Goal: Information Seeking & Learning: Learn about a topic

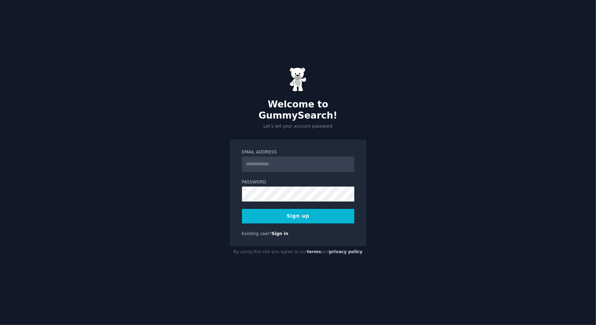
click at [260, 157] on input "Email Address" at bounding box center [298, 164] width 112 height 15
click at [256, 163] on input "Email Address" at bounding box center [298, 164] width 112 height 15
type input "**********"
click at [270, 209] on button "Sign up" at bounding box center [298, 216] width 112 height 15
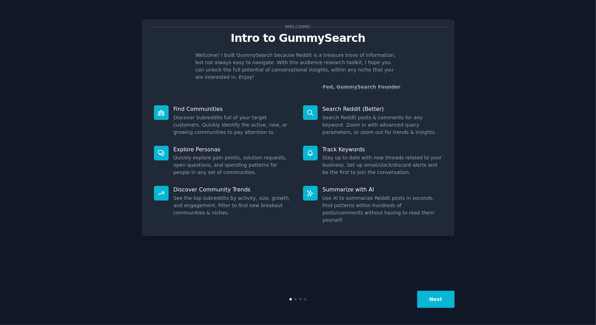
click at [424, 293] on button "Next" at bounding box center [435, 299] width 37 height 17
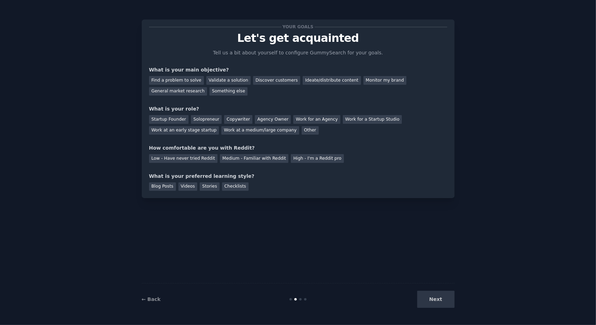
click at [433, 300] on div "Next" at bounding box center [402, 299] width 104 height 17
click at [270, 146] on div "How comfortable are you with Reddit?" at bounding box center [298, 147] width 298 height 7
click at [186, 81] on div "Find a problem to solve" at bounding box center [176, 80] width 55 height 9
click at [230, 81] on div "Validate a solution" at bounding box center [228, 80] width 44 height 9
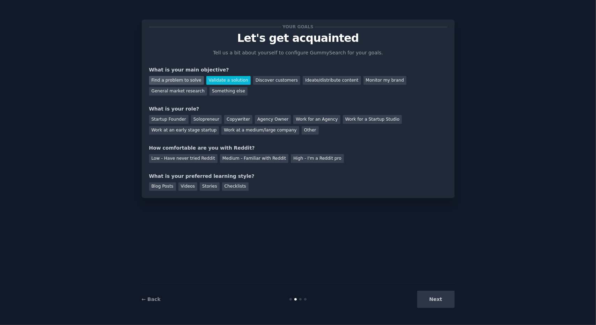
click at [189, 79] on div "Find a problem to solve" at bounding box center [176, 80] width 55 height 9
click at [437, 298] on div "Next" at bounding box center [402, 299] width 104 height 17
click at [206, 119] on div "Solopreneur" at bounding box center [206, 119] width 31 height 9
click at [227, 161] on div "Medium - Familiar with Reddit" at bounding box center [254, 158] width 68 height 9
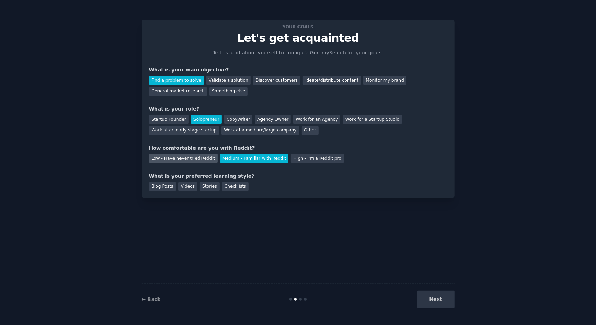
click at [194, 159] on div "Low - Have never tried Reddit" at bounding box center [183, 158] width 68 height 9
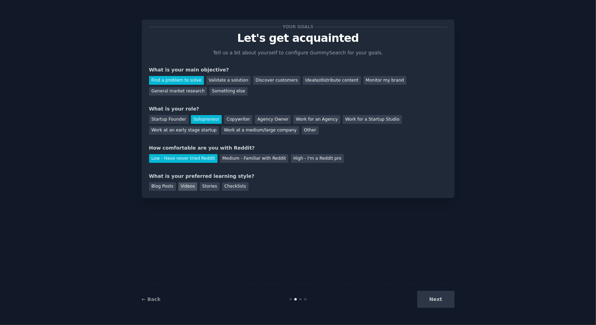
click at [187, 189] on div "Videos" at bounding box center [187, 186] width 19 height 9
click at [204, 188] on div "Stories" at bounding box center [210, 186] width 20 height 9
click at [187, 192] on div "Your goals Let's get acquainted Tell us a bit about yourself to configure Gummy…" at bounding box center [298, 109] width 313 height 179
click at [187, 185] on div "Videos" at bounding box center [187, 186] width 19 height 9
click at [430, 301] on button "Next" at bounding box center [435, 299] width 37 height 17
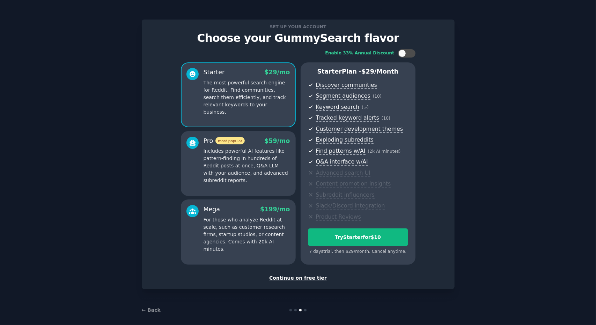
click at [312, 278] on div "Continue on free tier" at bounding box center [298, 278] width 298 height 7
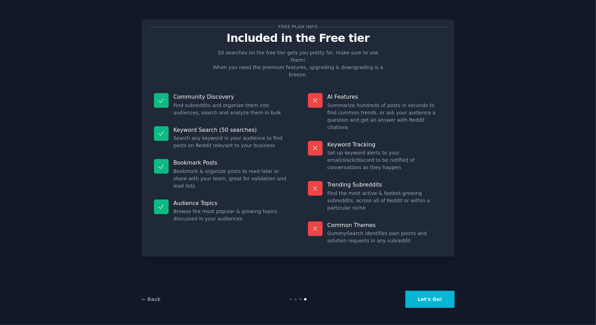
click at [423, 301] on button "Let's Go!" at bounding box center [429, 299] width 49 height 17
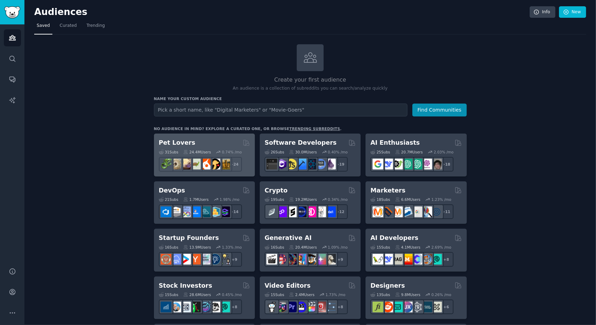
click at [201, 155] on div "31 Sub s 24.4M Users 0.74 % /mo r/ballpython + 24" at bounding box center [204, 159] width 91 height 24
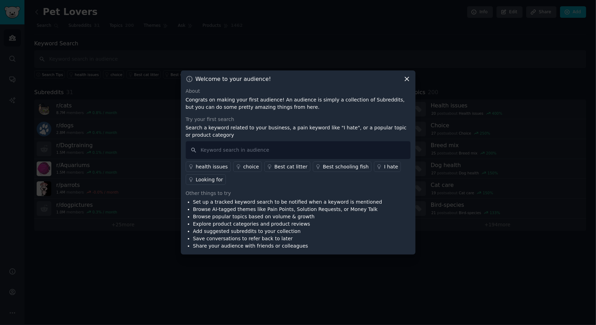
click at [217, 167] on div "health issues" at bounding box center [212, 166] width 32 height 7
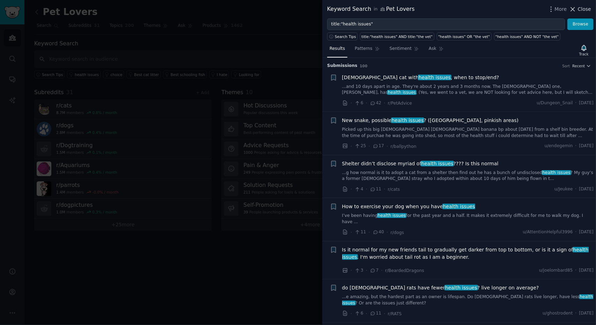
click at [576, 9] on icon at bounding box center [572, 9] width 7 height 7
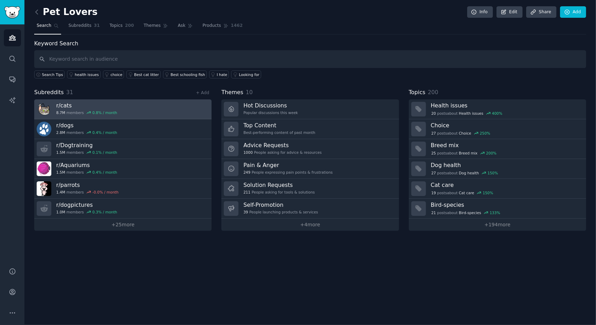
click at [114, 104] on link "r/ cats 8.7M members 0.8 % / month" at bounding box center [122, 109] width 177 height 20
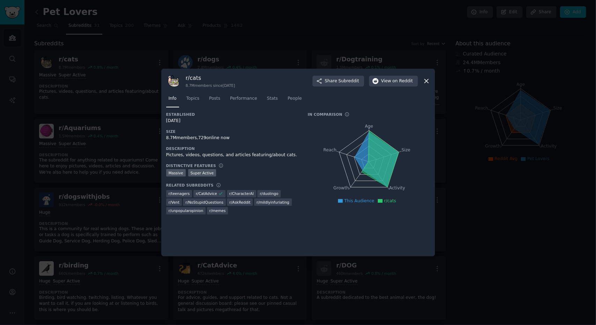
click at [426, 81] on icon at bounding box center [426, 81] width 4 height 4
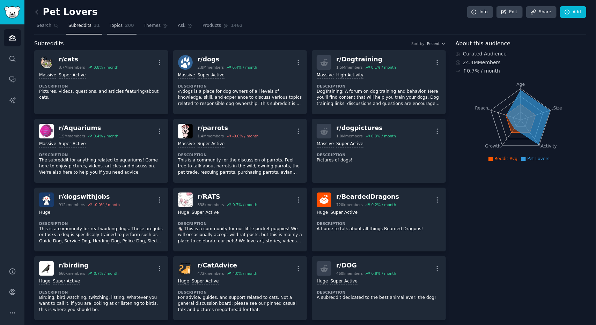
click at [110, 26] on span "Topics" at bounding box center [116, 26] width 13 height 6
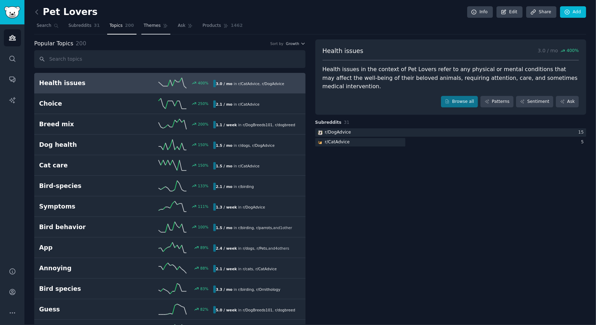
click at [148, 26] on span "Themes" at bounding box center [152, 26] width 17 height 6
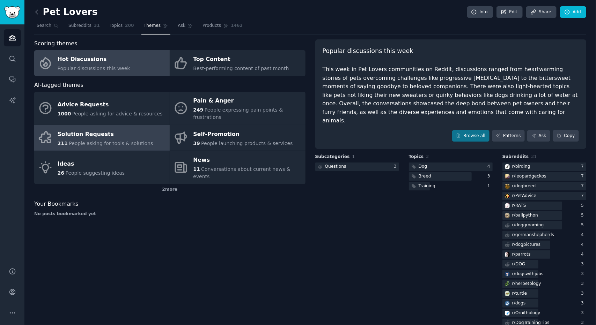
click at [88, 129] on div "Solution Requests" at bounding box center [106, 134] width 96 height 11
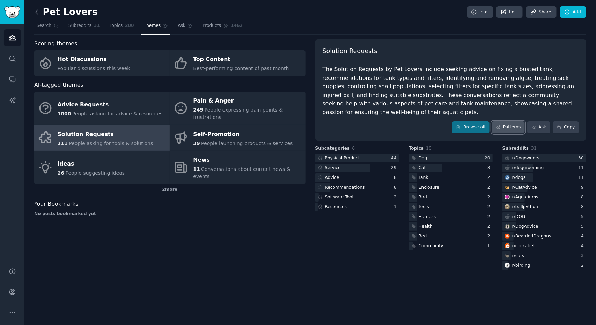
click at [519, 121] on link "Patterns" at bounding box center [508, 127] width 33 height 12
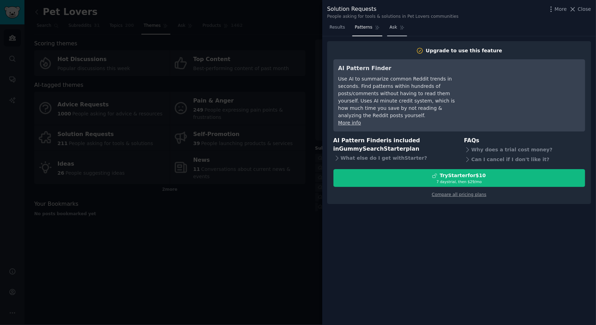
click at [394, 28] on link "Ask" at bounding box center [397, 29] width 20 height 14
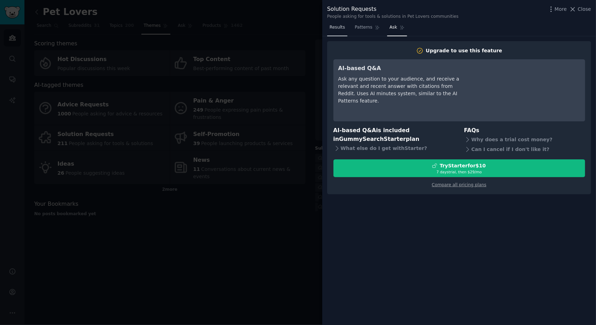
click at [339, 27] on span "Results" at bounding box center [336, 27] width 15 height 6
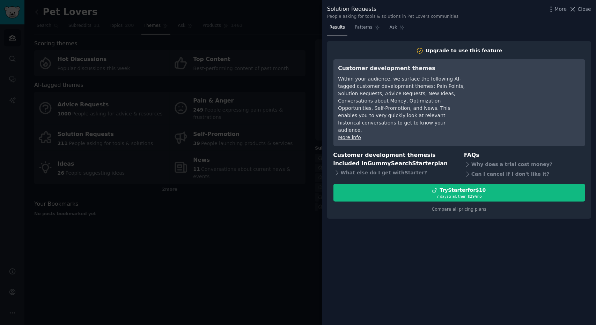
click at [301, 32] on div at bounding box center [298, 162] width 596 height 325
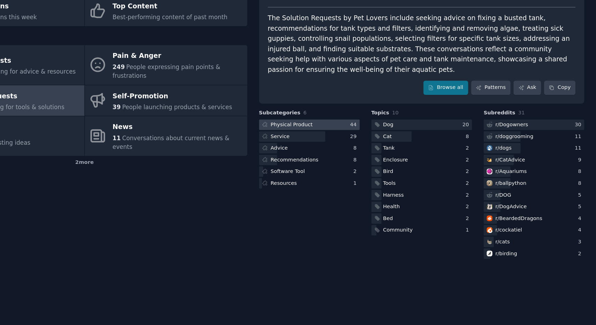
click at [344, 155] on div "Physical Product" at bounding box center [342, 158] width 35 height 6
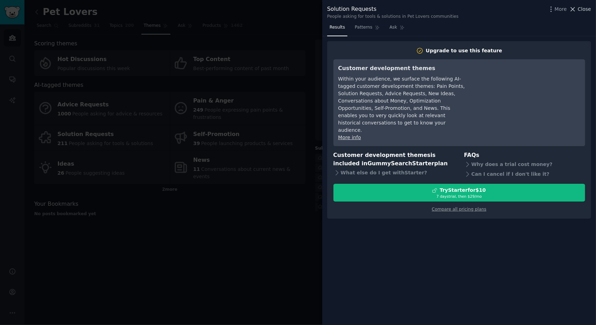
click at [580, 11] on span "Close" at bounding box center [583, 9] width 13 height 7
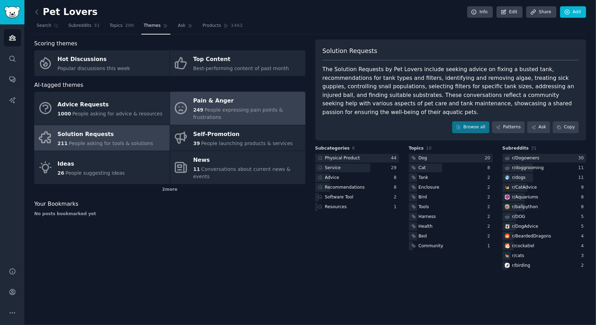
click at [243, 107] on span "People expressing pain points & frustrations" at bounding box center [238, 113] width 90 height 13
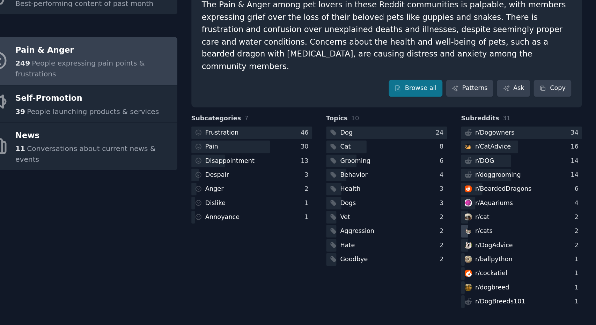
click at [521, 224] on div "r/ cats" at bounding box center [518, 227] width 12 height 6
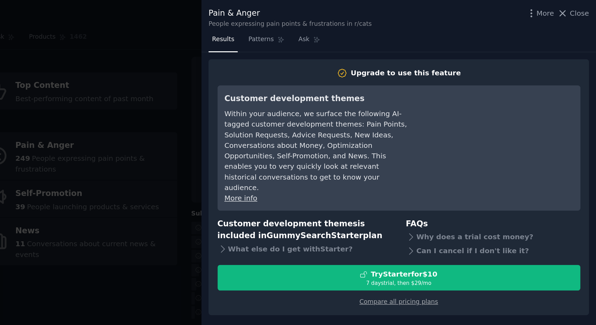
click at [299, 14] on div at bounding box center [298, 162] width 596 height 325
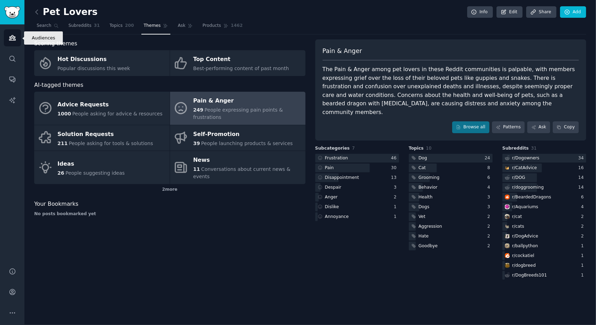
click at [10, 39] on icon "Sidebar" at bounding box center [12, 37] width 7 height 7
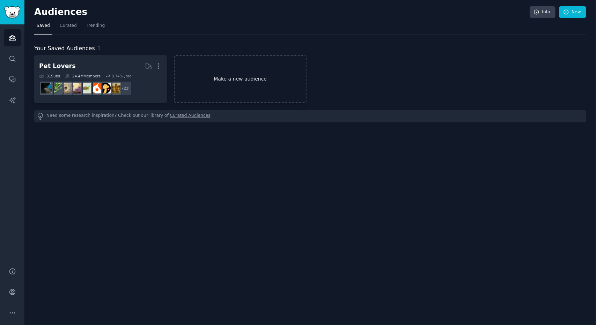
click at [233, 90] on link "Make a new audience" at bounding box center [240, 79] width 133 height 48
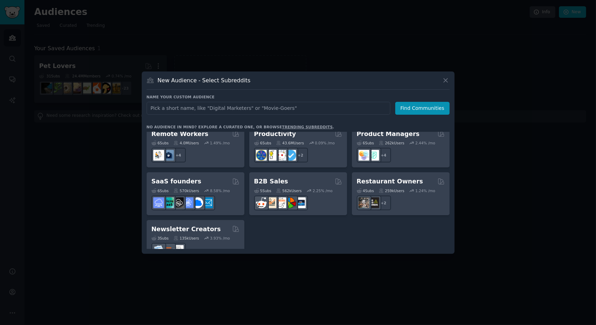
scroll to position [539, 0]
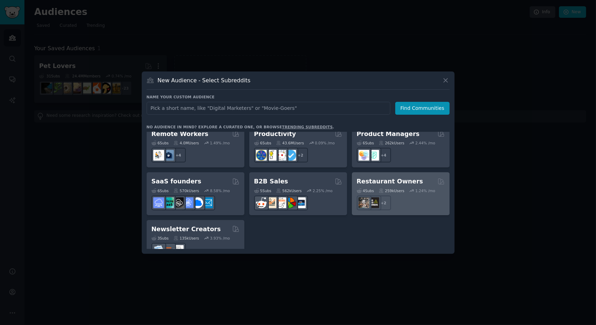
click at [388, 186] on div "4 Sub s 259k Users 1.24 % /mo r/BarOwners + 2" at bounding box center [401, 198] width 88 height 24
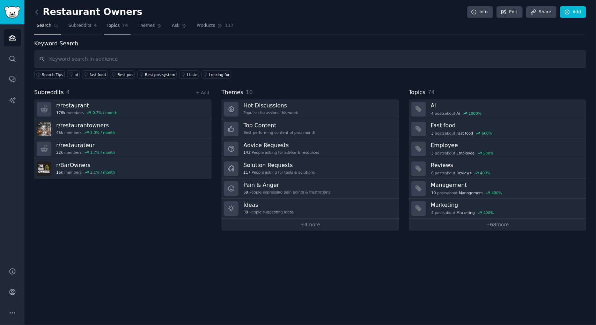
click at [109, 27] on span "Topics" at bounding box center [112, 26] width 13 height 6
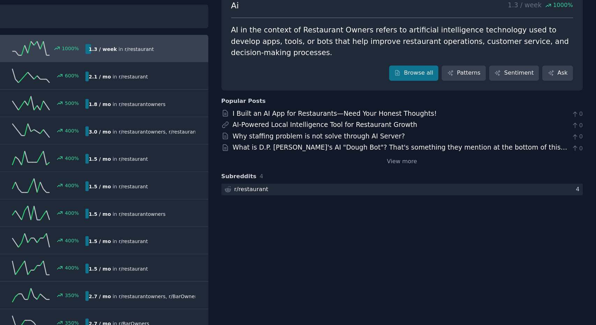
scroll to position [13, 0]
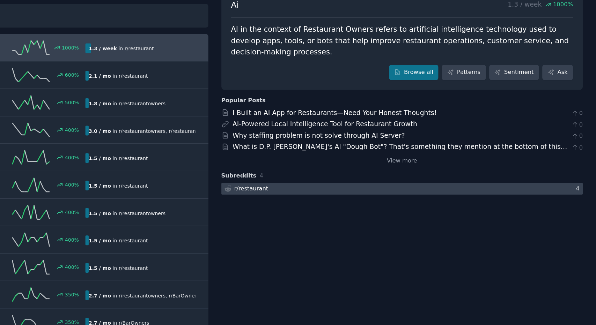
click at [463, 171] on div at bounding box center [450, 175] width 271 height 9
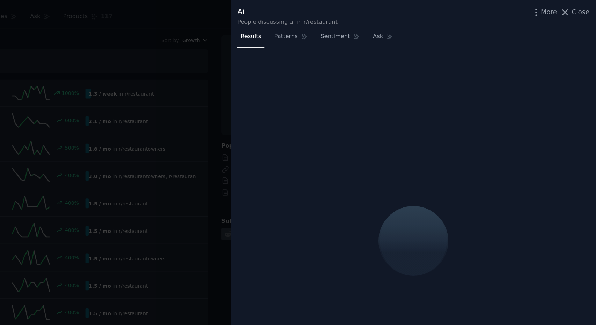
click at [463, 134] on div at bounding box center [459, 180] width 274 height 289
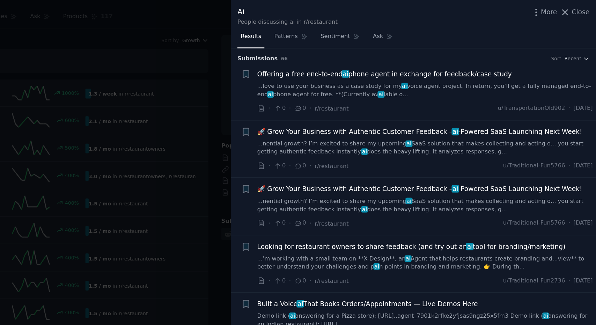
click at [486, 62] on link "...love to use your business as a case study for my ai voice agent project. In …" at bounding box center [468, 68] width 252 height 12
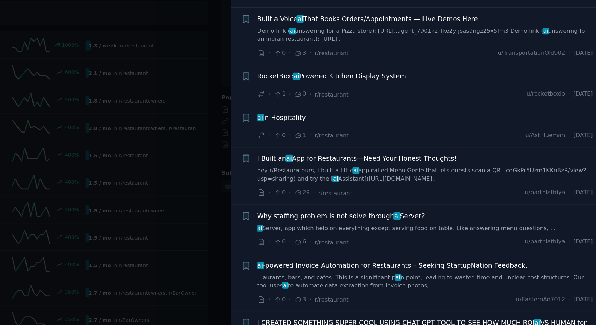
scroll to position [374, 0]
click at [465, 167] on link "hey r/Restaurateurs, i built a little ai app called Menu Genie that lets guests…" at bounding box center [468, 168] width 252 height 12
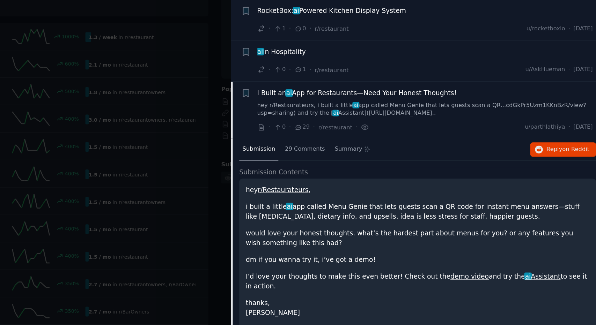
scroll to position [219, 0]
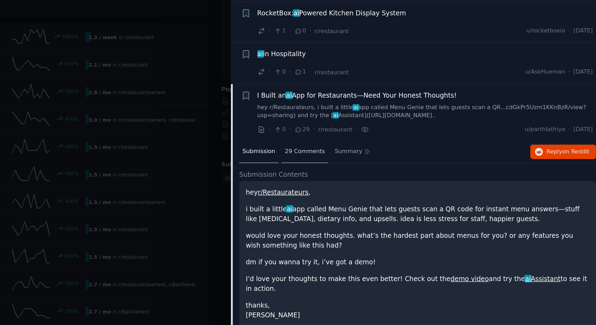
click at [379, 155] on span "29 Comments" at bounding box center [378, 156] width 30 height 6
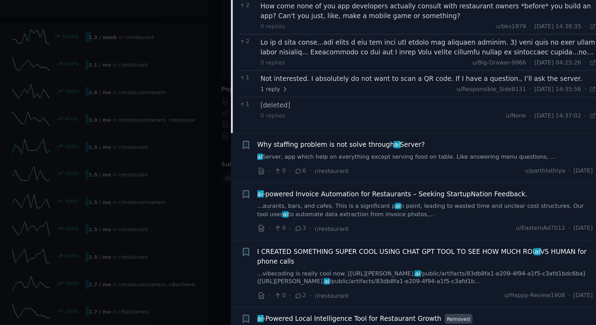
scroll to position [0, 0]
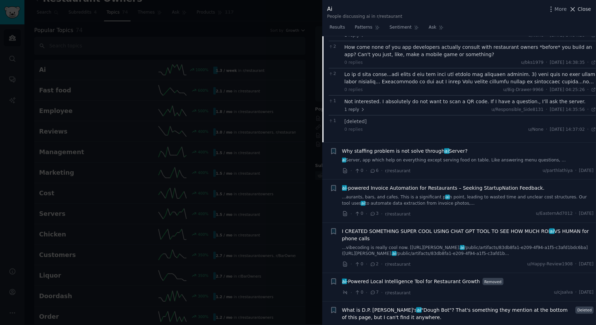
click at [586, 10] on span "Close" at bounding box center [583, 9] width 13 height 7
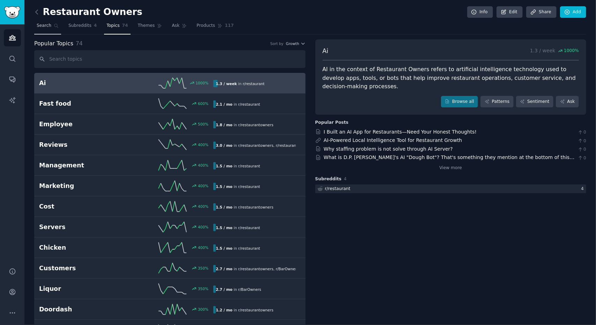
click at [48, 27] on span "Search" at bounding box center [44, 26] width 15 height 6
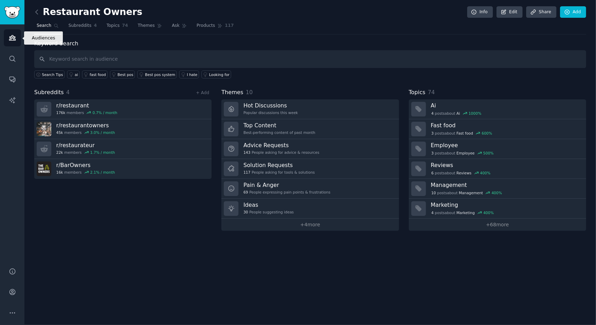
click at [10, 33] on link "Audiences" at bounding box center [12, 37] width 17 height 17
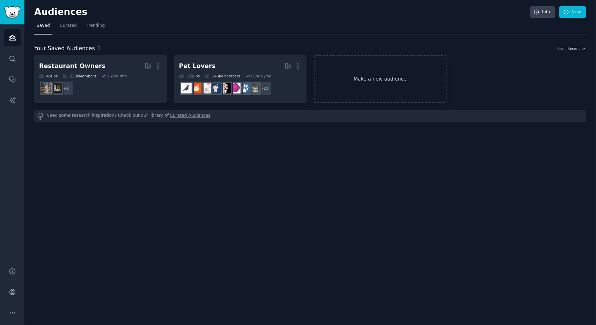
click at [353, 88] on link "Make a new audience" at bounding box center [380, 79] width 133 height 48
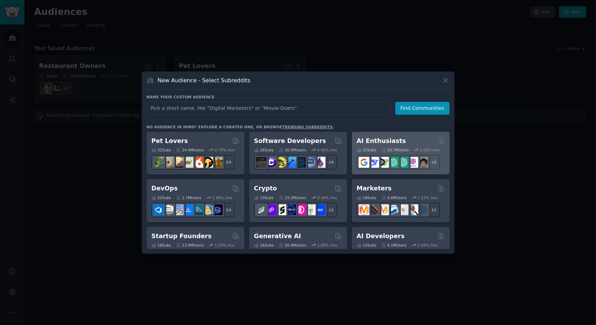
click at [389, 154] on div "25 Sub s 20.7M Users 2.03 % /mo r/AItoolsCatalog + 18" at bounding box center [401, 157] width 88 height 24
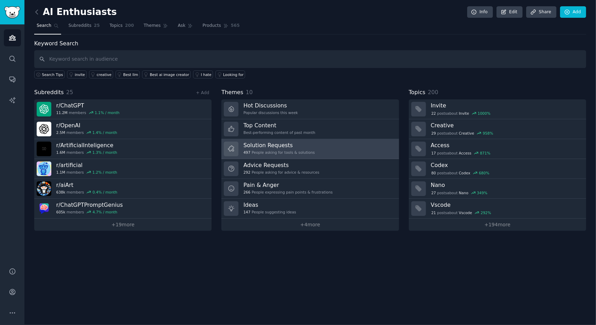
click at [307, 147] on link "Solution Requests 497 People asking for tools & solutions" at bounding box center [309, 149] width 177 height 20
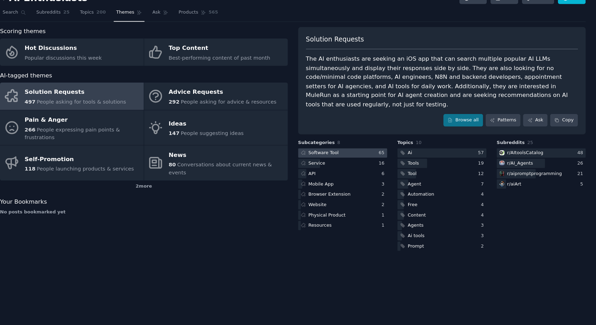
click at [362, 154] on div at bounding box center [357, 158] width 84 height 9
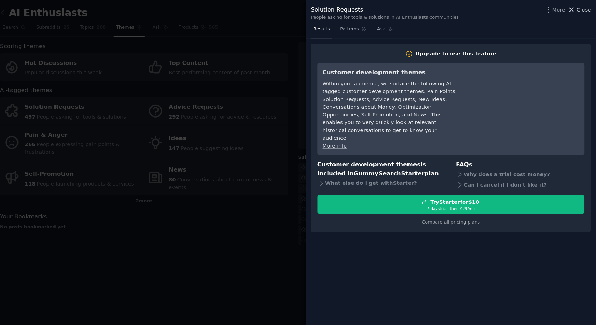
click at [578, 8] on button "Close" at bounding box center [580, 9] width 22 height 7
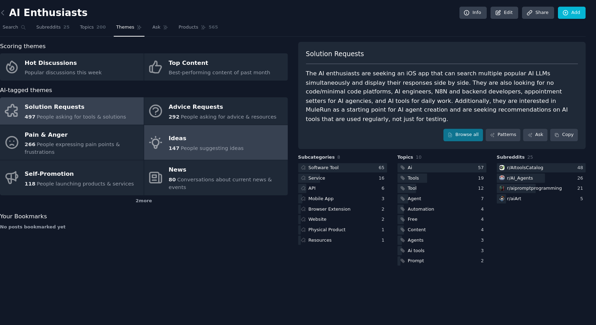
click at [236, 137] on span "People suggesting ideas" at bounding box center [233, 140] width 59 height 6
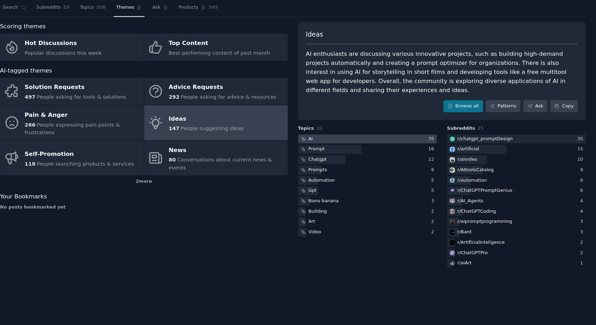
click at [371, 146] on div at bounding box center [380, 149] width 130 height 9
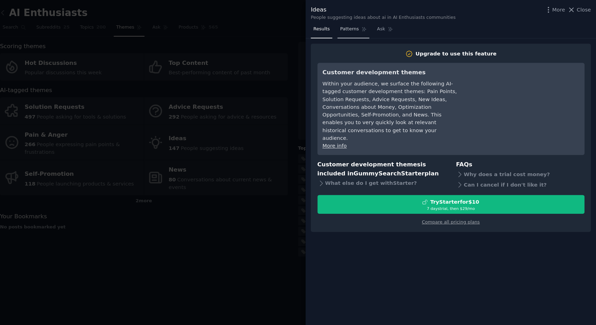
click at [359, 30] on span "Patterns" at bounding box center [362, 27] width 17 height 6
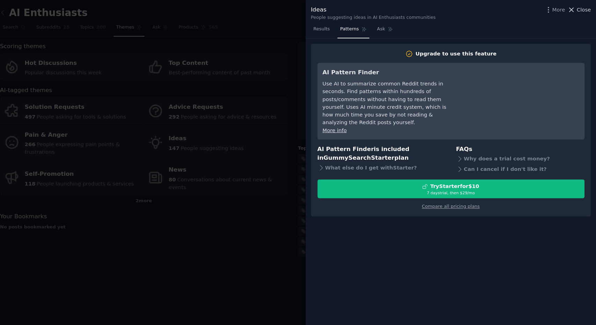
click at [574, 9] on icon at bounding box center [573, 9] width 4 height 4
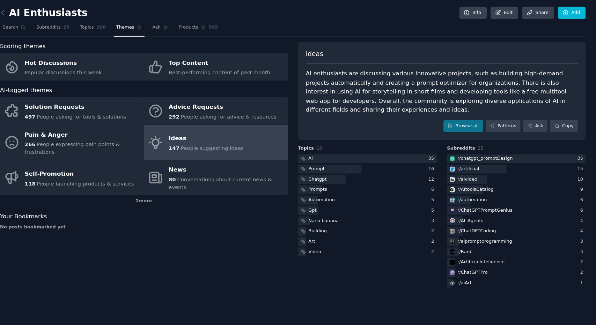
click at [246, 208] on div "Scoring themes Hot Discussions Popular discussions this week Top Content Best-p…" at bounding box center [169, 155] width 271 height 233
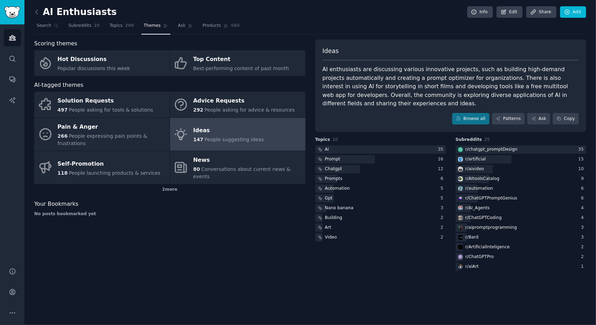
click at [285, 16] on div "AI Enthusiasts Info Edit Share Add" at bounding box center [310, 13] width 552 height 14
click at [9, 37] on icon "Sidebar" at bounding box center [12, 38] width 6 height 5
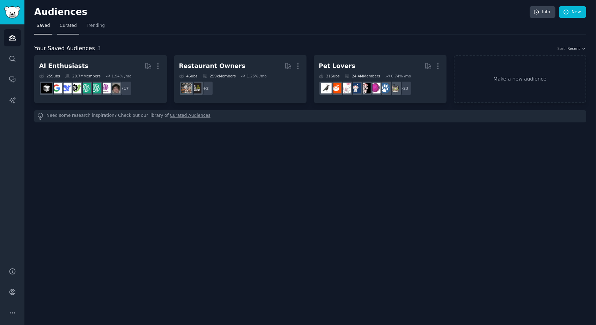
click at [71, 28] on span "Curated" at bounding box center [68, 26] width 17 height 6
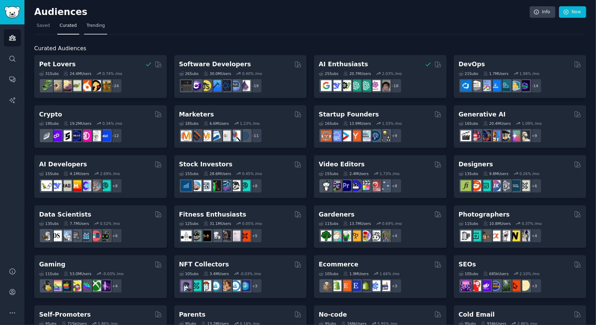
click at [96, 28] on span "Trending" at bounding box center [96, 26] width 18 height 6
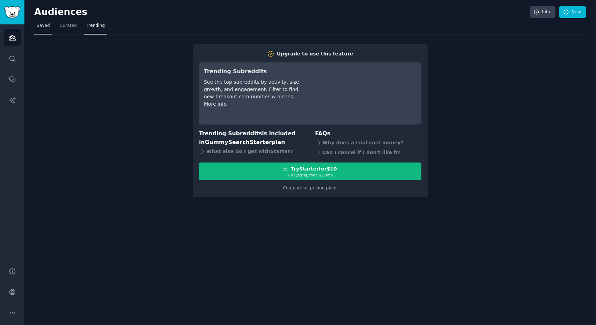
click at [42, 26] on span "Saved" at bounding box center [43, 26] width 13 height 6
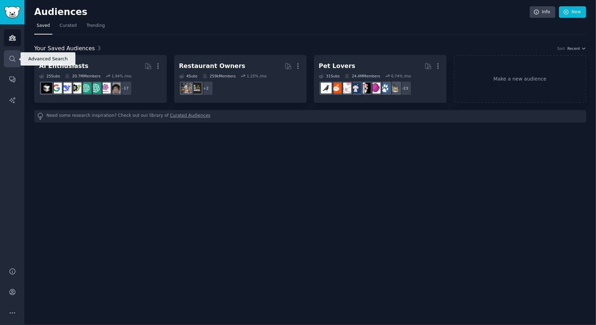
click at [14, 60] on icon "Sidebar" at bounding box center [12, 58] width 7 height 7
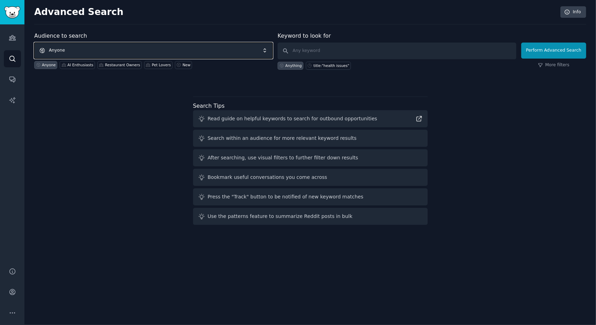
click at [201, 47] on span "Anyone" at bounding box center [153, 51] width 238 height 16
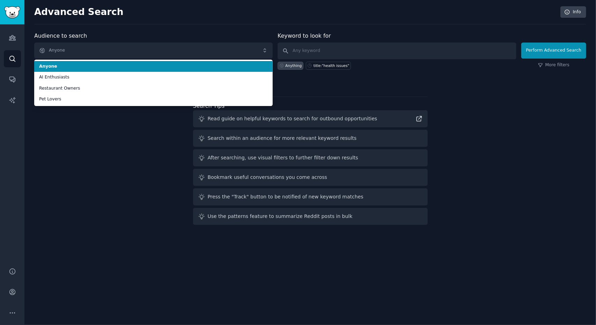
click at [208, 36] on div "Audience to search Anyone Anyone AI Enthusiasts Restaurant Owners Pet Lovers An…" at bounding box center [153, 51] width 238 height 38
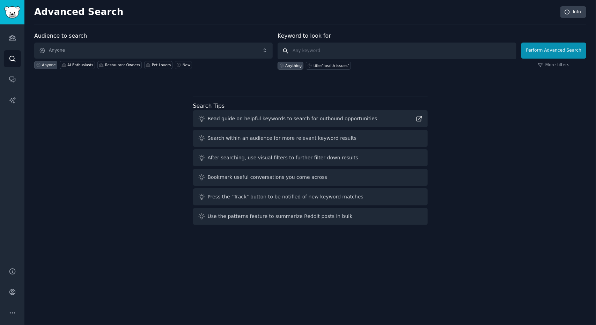
click at [333, 51] on input "text" at bounding box center [396, 51] width 238 height 17
click at [249, 49] on span "Anyone" at bounding box center [153, 51] width 238 height 16
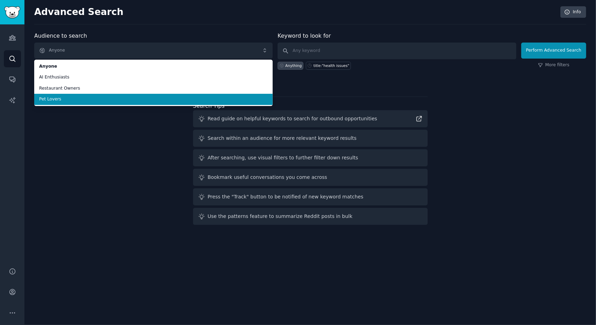
click at [205, 100] on span "Pet Lovers" at bounding box center [153, 99] width 229 height 6
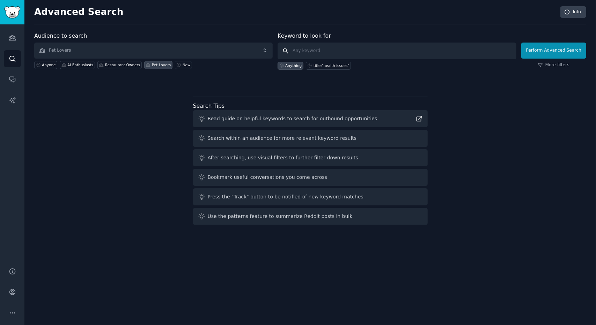
click at [459, 50] on input "text" at bounding box center [396, 51] width 238 height 17
type input "p"
click at [194, 55] on span "Pet Lovers" at bounding box center [153, 51] width 238 height 16
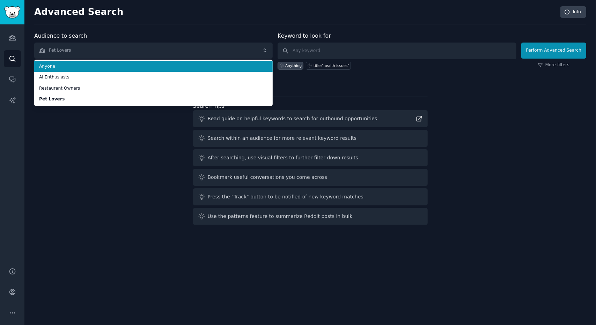
click at [172, 69] on li "Anyone" at bounding box center [153, 66] width 238 height 11
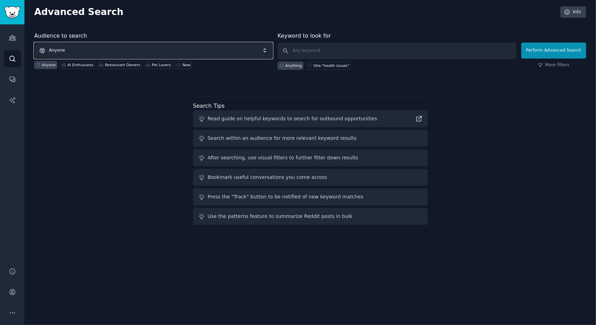
click at [244, 44] on span "Anyone" at bounding box center [153, 51] width 238 height 16
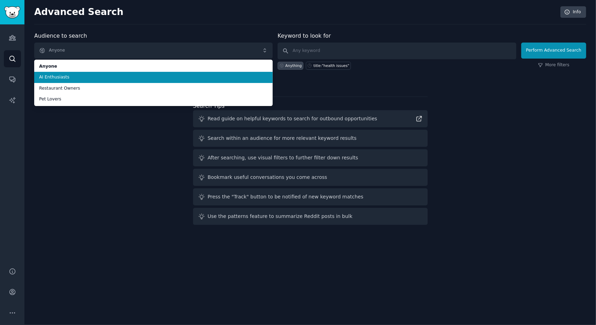
click at [211, 75] on span "AI Enthusiasts" at bounding box center [153, 77] width 229 height 6
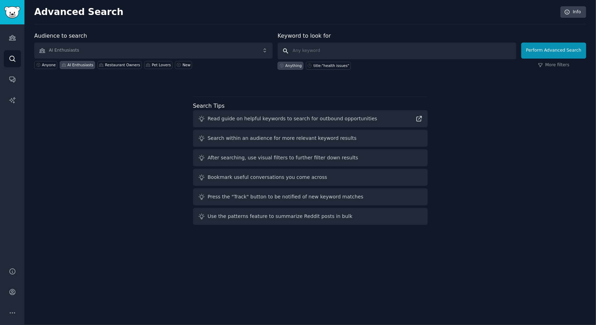
click at [332, 51] on input "text" at bounding box center [396, 51] width 238 height 17
type input "s"
click at [296, 51] on input "video replicator" at bounding box center [396, 51] width 238 height 17
type input "AI video replicator"
click at [552, 49] on button "Perform Advanced Search" at bounding box center [553, 51] width 65 height 16
